Goal: Task Accomplishment & Management: Use online tool/utility

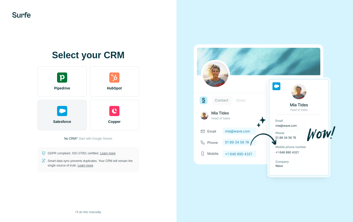
click at [71, 115] on div "Salesforce" at bounding box center [62, 115] width 49 height 30
